Goal: Navigation & Orientation: Find specific page/section

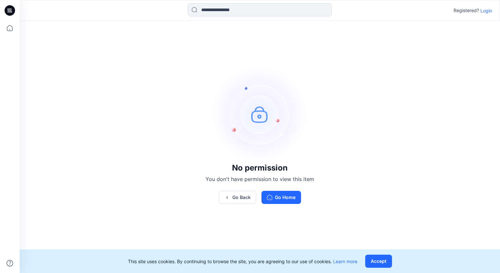
click at [485, 10] on p "Login" at bounding box center [487, 10] width 12 height 7
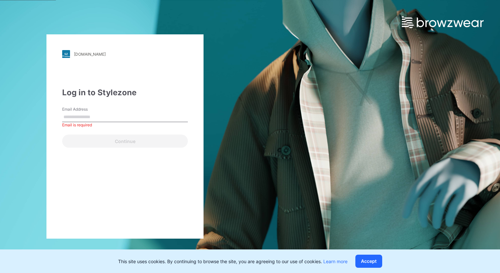
paste input "**********"
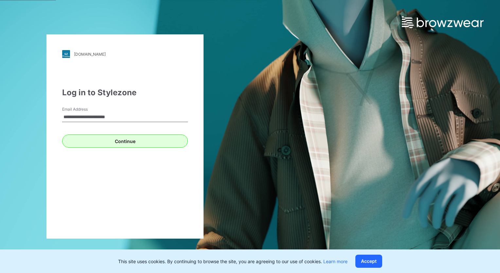
type input "**********"
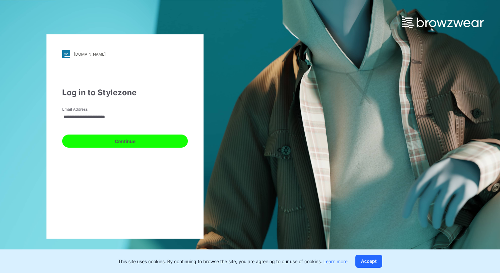
click at [143, 144] on button "Continue" at bounding box center [125, 141] width 126 height 13
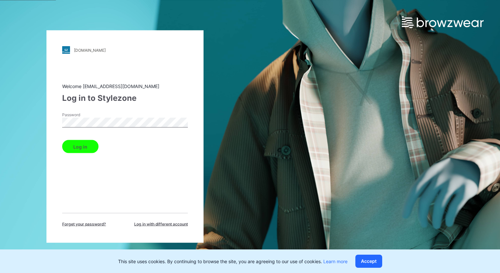
click at [85, 147] on button "Log in" at bounding box center [80, 146] width 36 height 13
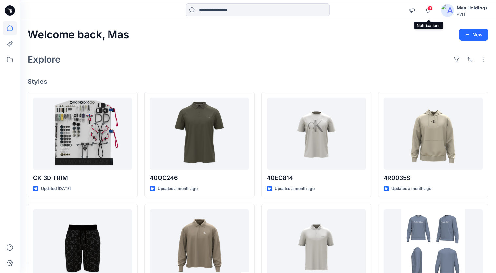
click at [430, 8] on span "3" at bounding box center [429, 8] width 5 height 5
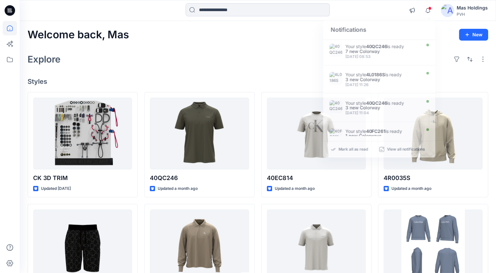
click at [394, 12] on div "Notifications Your style 40QC246 is ready 7 new Colorway [DATE] 08:53 Your styl…" at bounding box center [258, 10] width 476 height 14
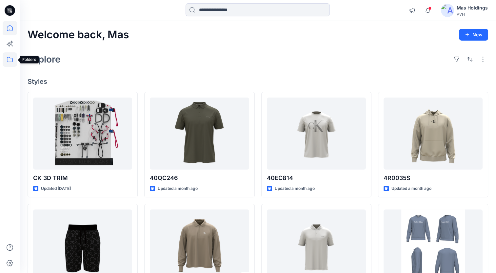
click at [9, 60] on icon at bounding box center [10, 59] width 14 height 14
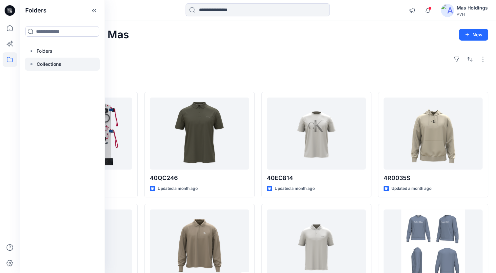
click at [51, 65] on p "Collections" at bounding box center [49, 64] width 25 height 8
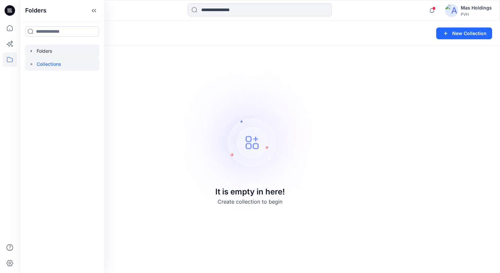
click at [49, 51] on div at bounding box center [62, 51] width 75 height 13
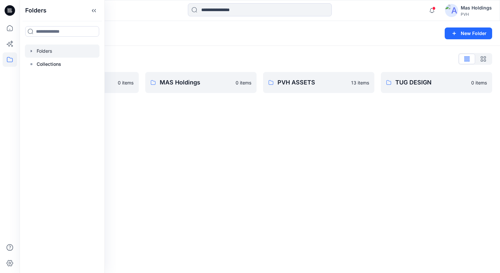
click at [139, 29] on div "Folders" at bounding box center [235, 33] width 414 height 9
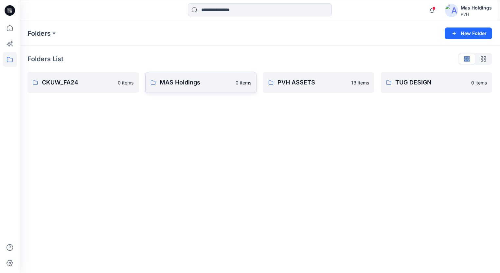
click at [183, 85] on p "MAS Holdings" at bounding box center [196, 82] width 72 height 9
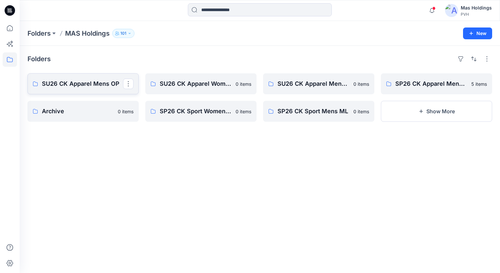
click at [98, 82] on p "SU26 CK Apparel Mens OP" at bounding box center [82, 83] width 81 height 9
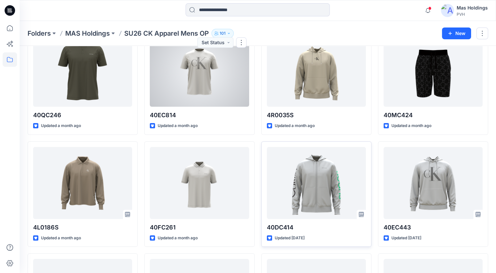
scroll to position [66, 0]
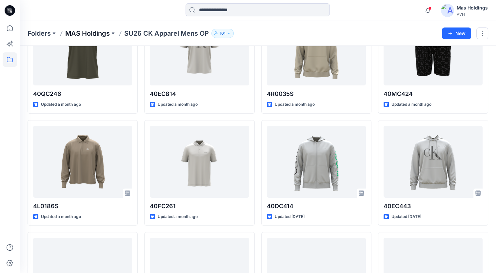
click at [87, 32] on p "MAS Holdings" at bounding box center [87, 33] width 45 height 9
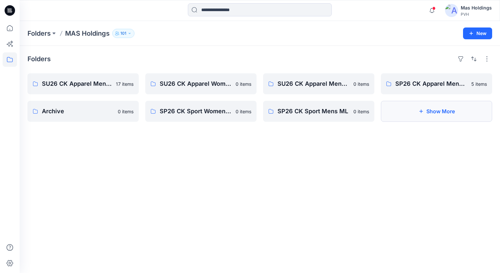
click at [444, 112] on button "Show More" at bounding box center [436, 111] width 111 height 21
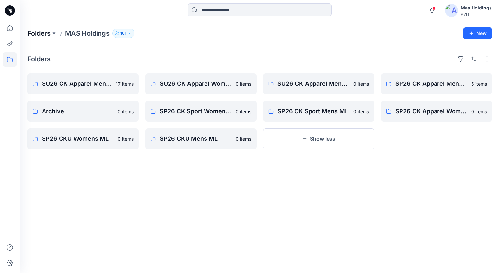
click at [43, 34] on p "Folders" at bounding box center [39, 33] width 23 height 9
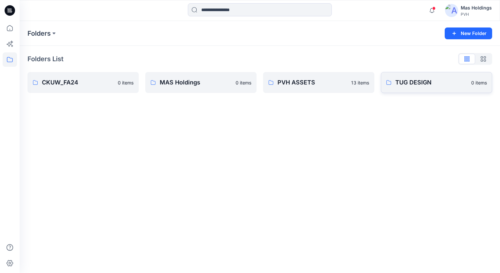
click at [418, 85] on p "TUG DESIGN" at bounding box center [432, 82] width 72 height 9
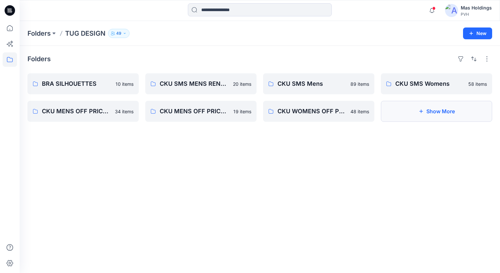
click at [435, 114] on button "Show More" at bounding box center [436, 111] width 111 height 21
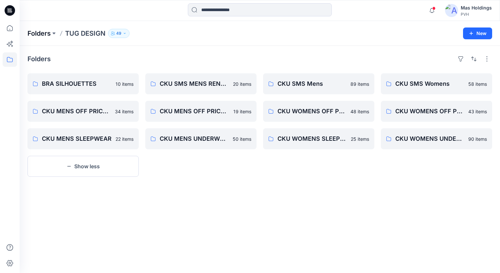
click at [41, 35] on p "Folders" at bounding box center [39, 33] width 23 height 9
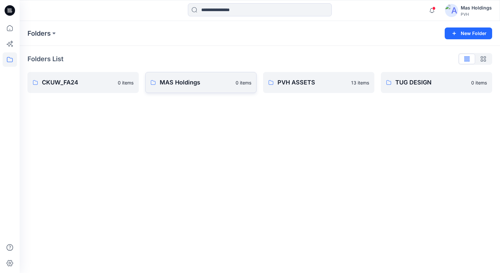
click at [194, 85] on p "MAS Holdings" at bounding box center [196, 82] width 72 height 9
